Goal: Find specific page/section: Find specific page/section

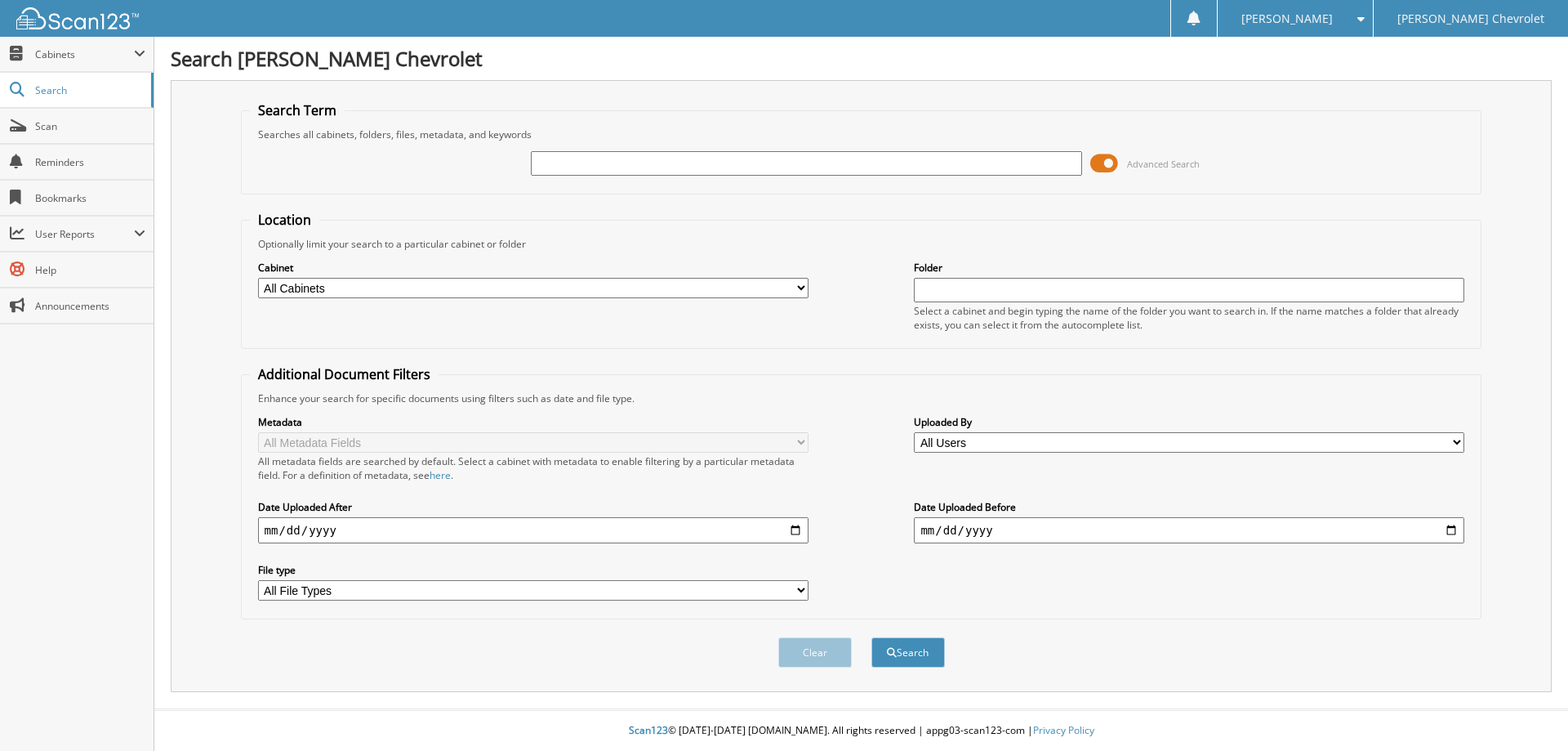
click at [542, 155] on input "text" at bounding box center [807, 163] width 550 height 24
type input "181023"
click at [872, 637] on button "Search" at bounding box center [908, 652] width 74 height 30
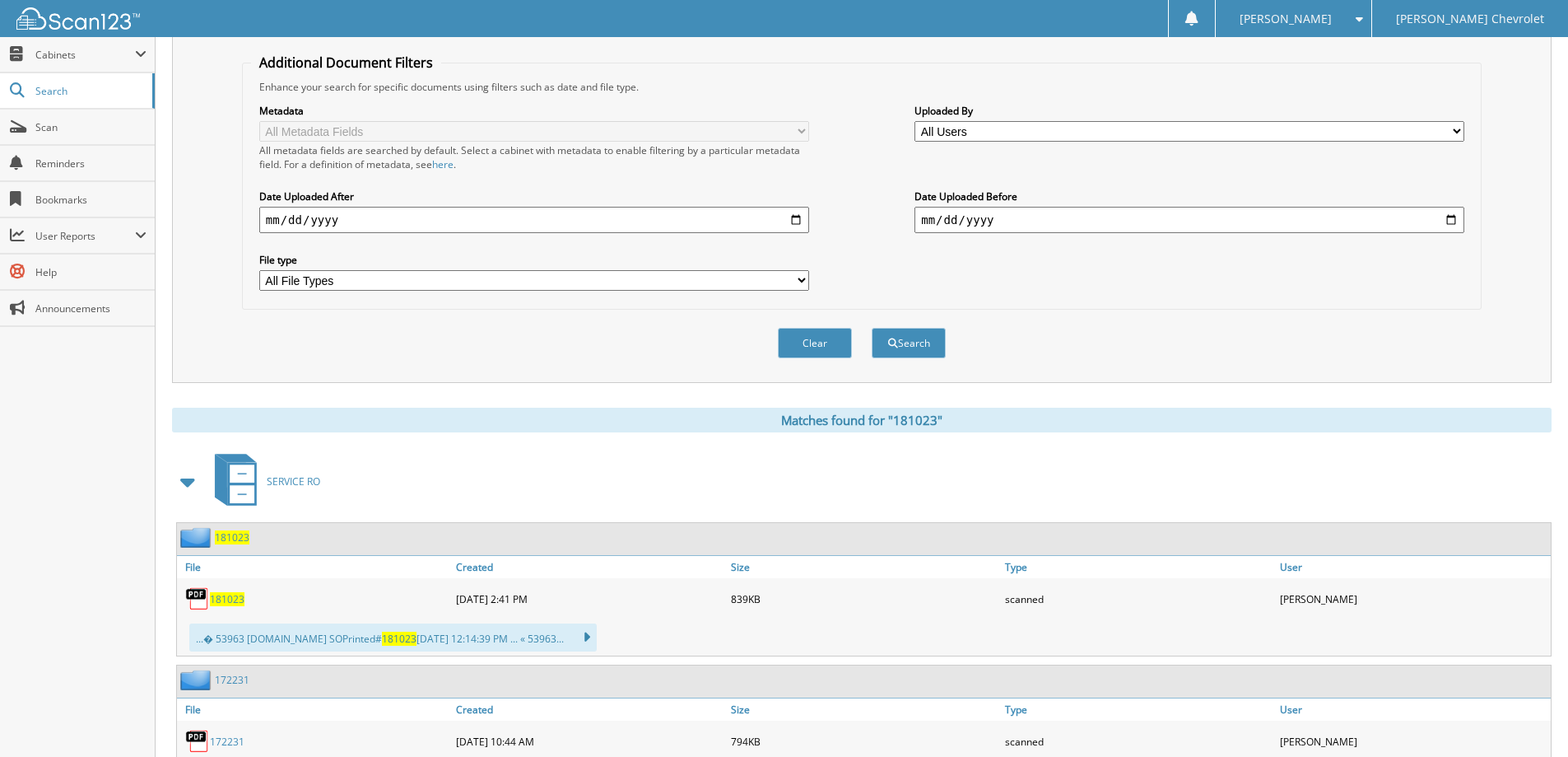
scroll to position [494, 0]
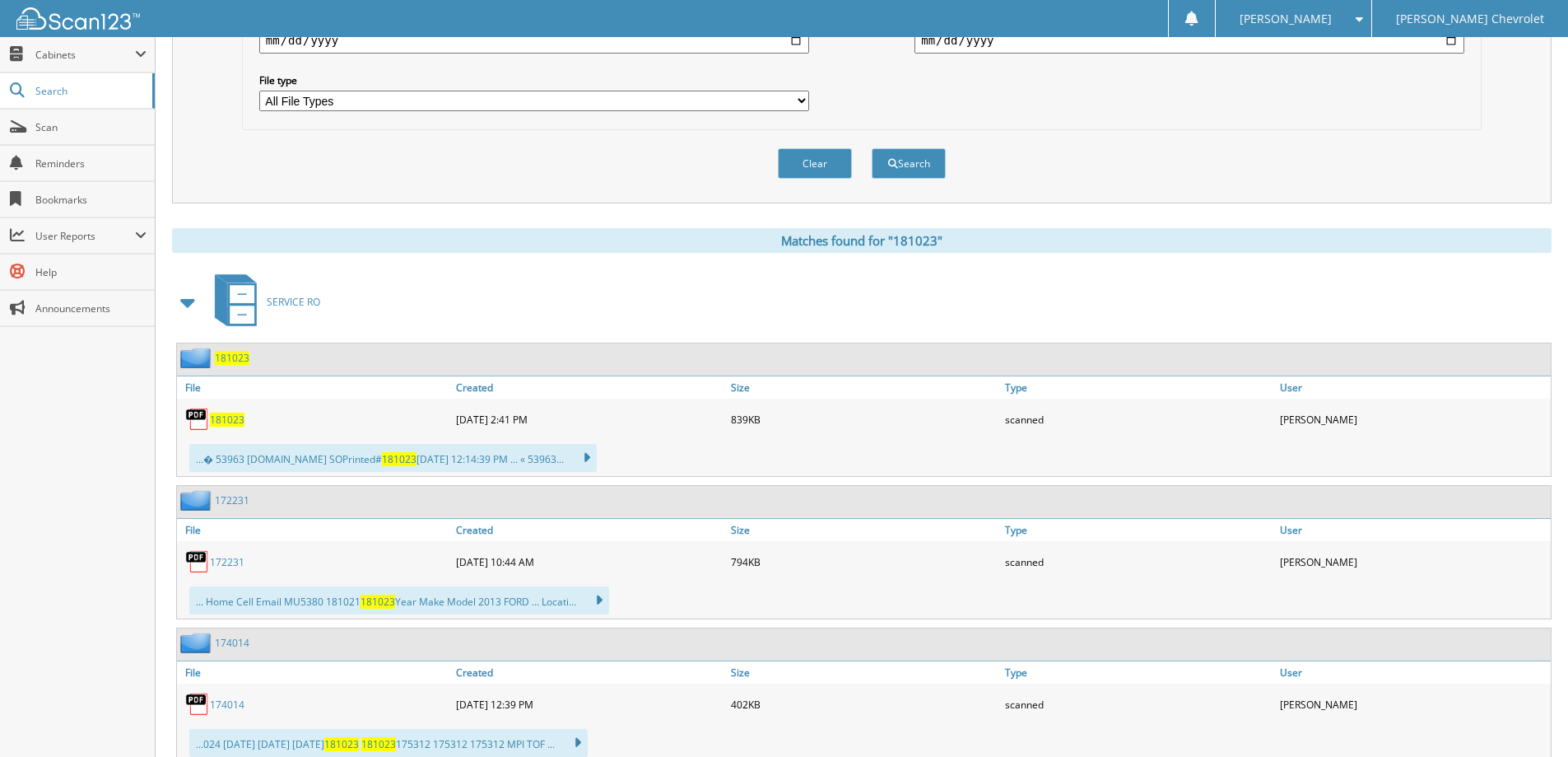
click at [223, 421] on span "181023" at bounding box center [228, 419] width 35 height 14
